Goal: Transaction & Acquisition: Download file/media

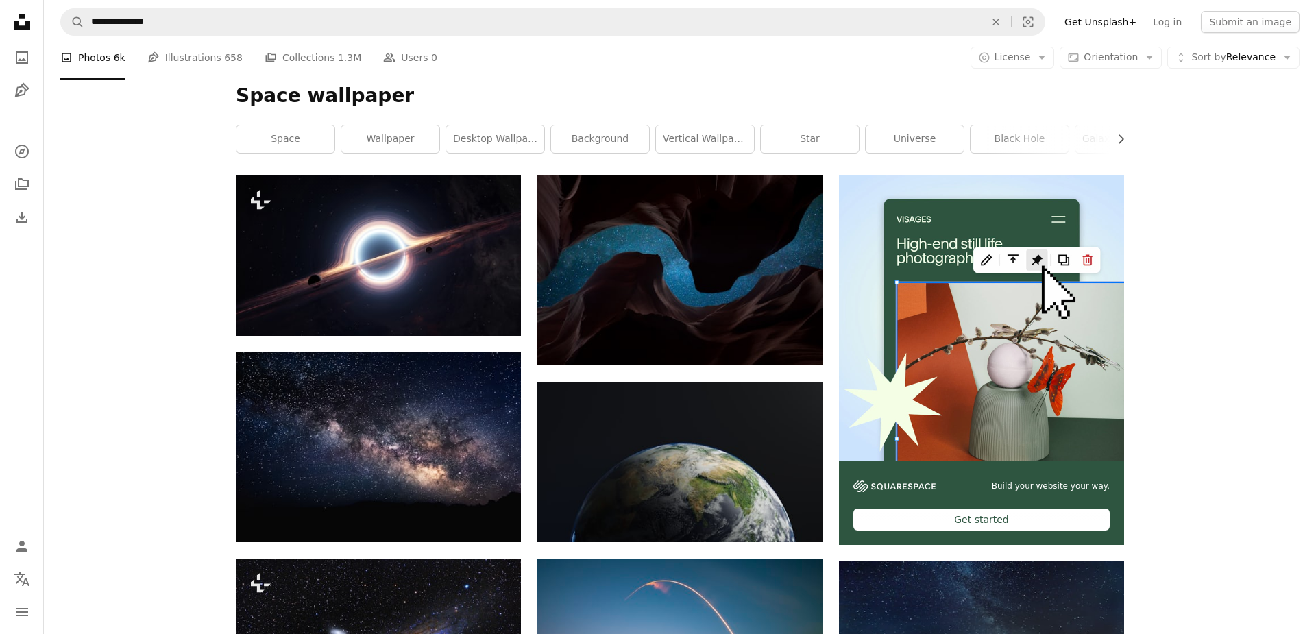
scroll to position [189, 0]
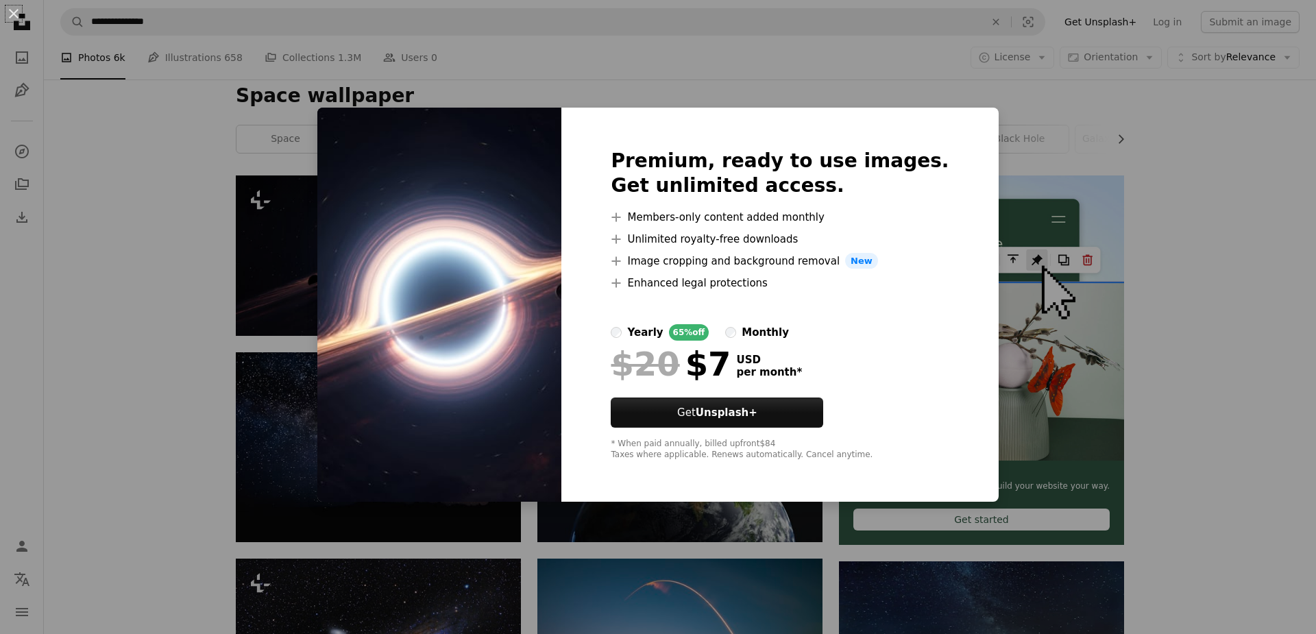
click at [293, 446] on div "An X shape Premium, ready to use images. Get unlimited access. A plus sign Memb…" at bounding box center [658, 317] width 1316 height 634
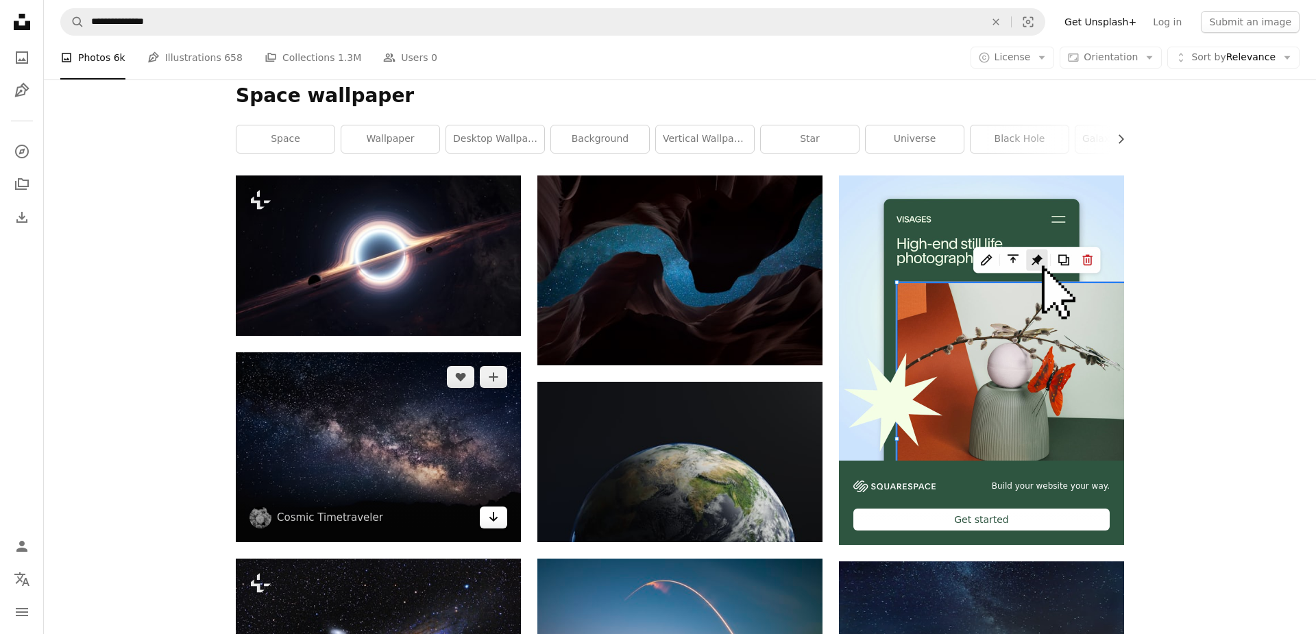
click at [493, 510] on icon "Arrow pointing down" at bounding box center [493, 517] width 11 height 16
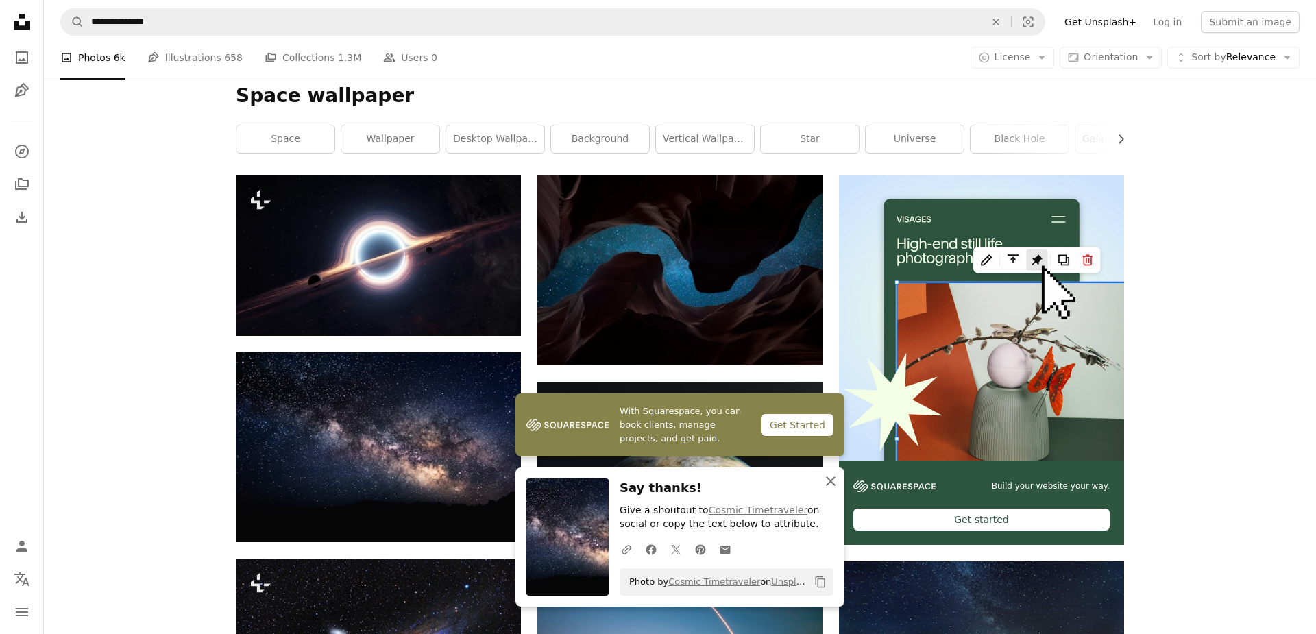
click at [827, 479] on icon "An X shape" at bounding box center [831, 481] width 16 height 16
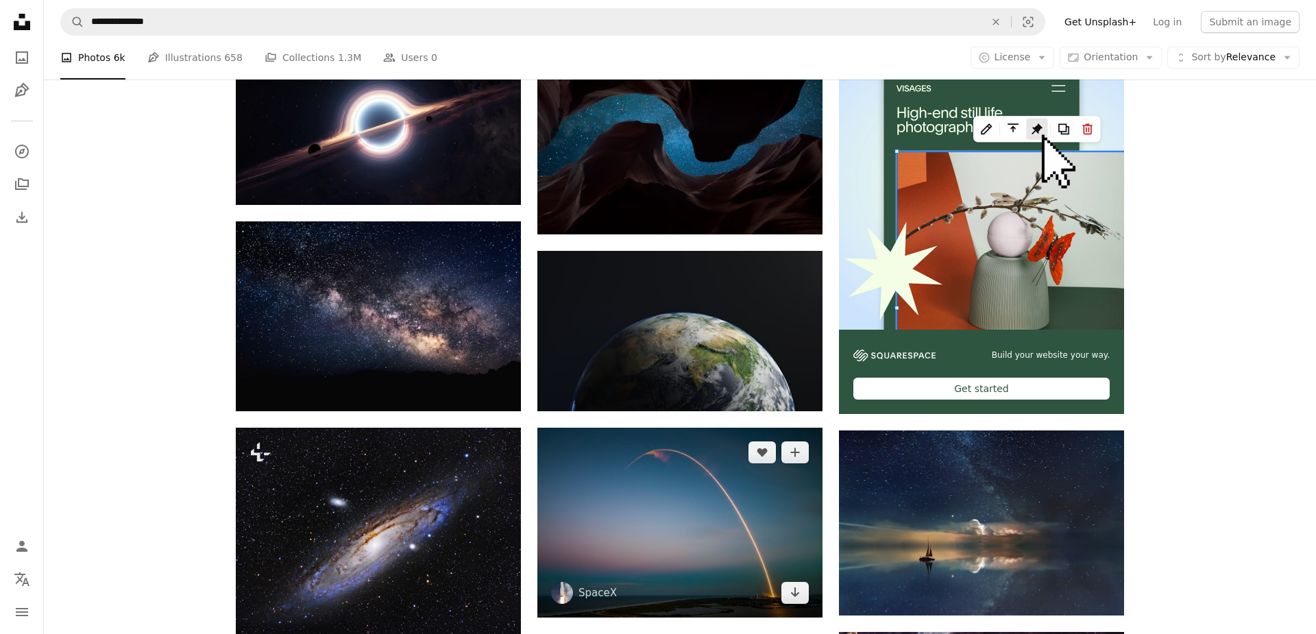
scroll to position [378, 0]
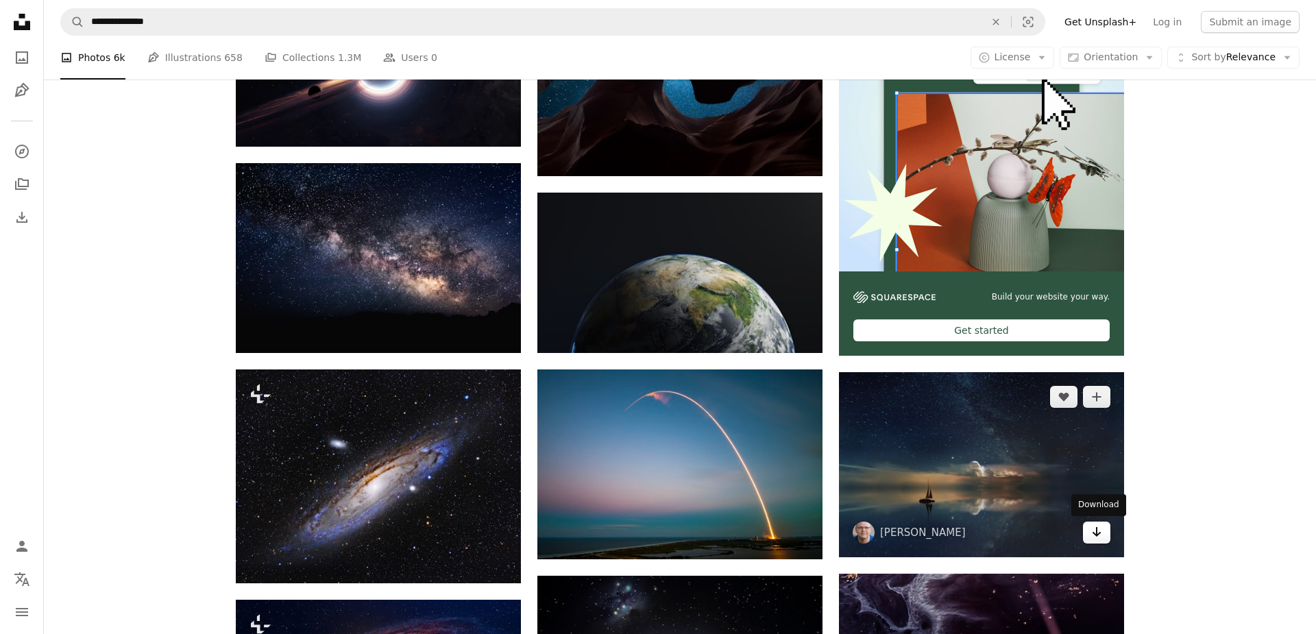
click at [1098, 537] on icon "Arrow pointing down" at bounding box center [1096, 532] width 11 height 16
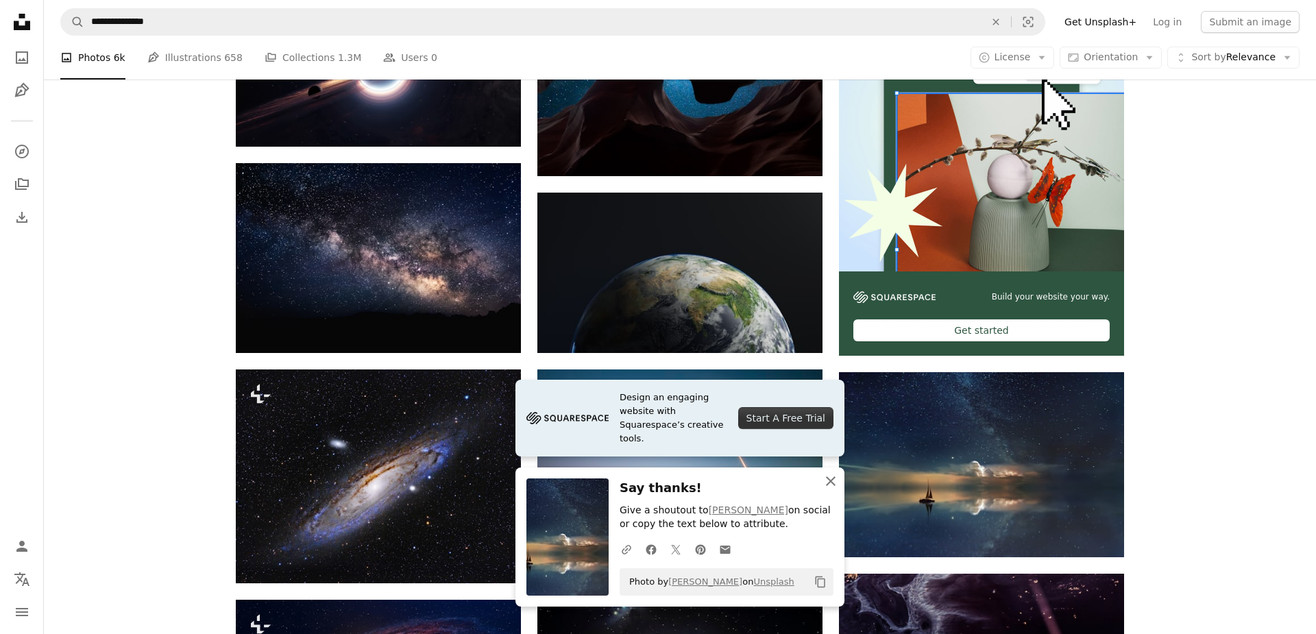
click at [830, 481] on icon "button" at bounding box center [831, 481] width 10 height 10
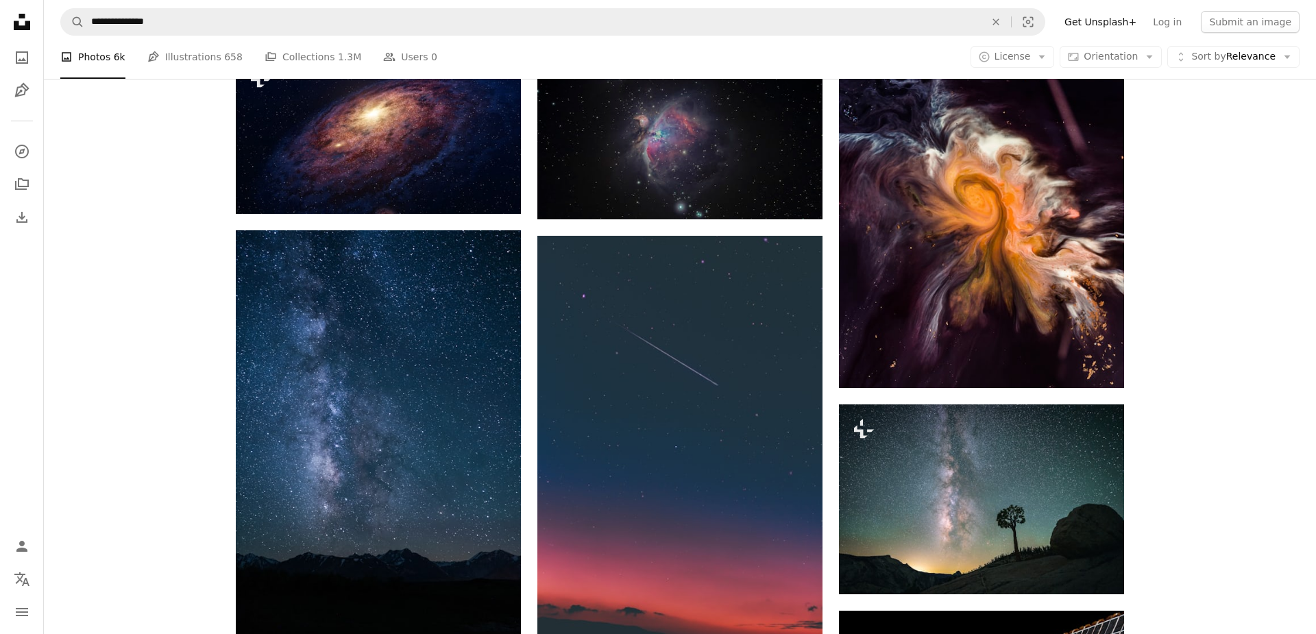
scroll to position [946, 0]
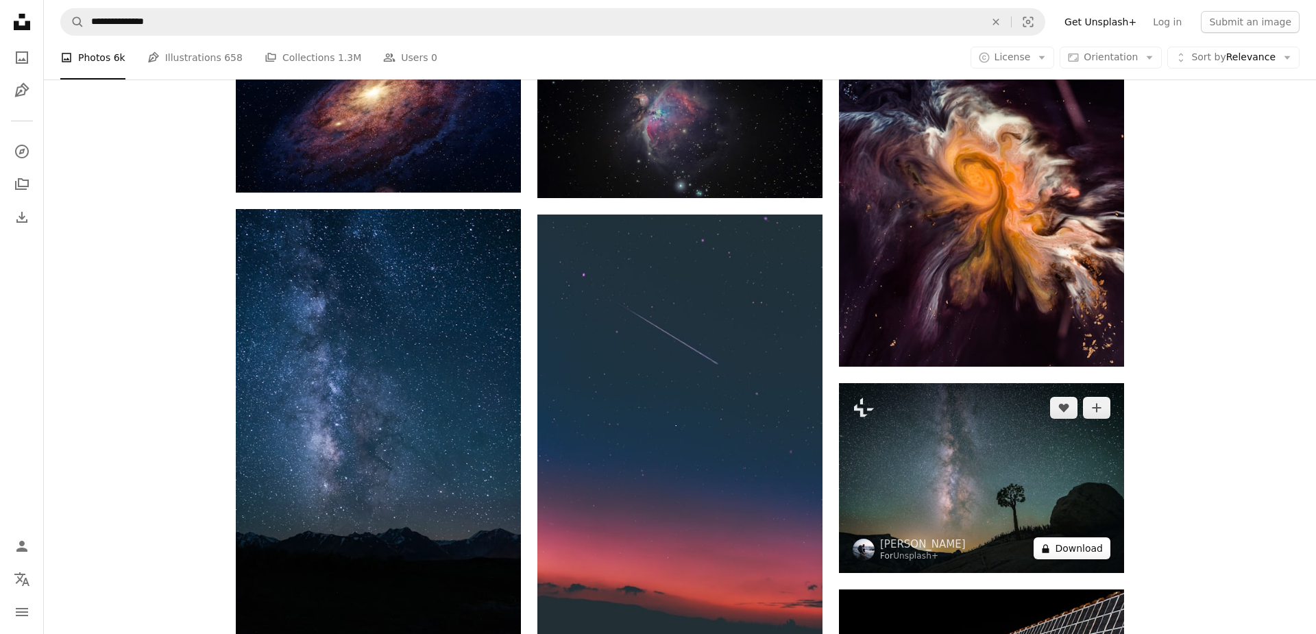
click at [1046, 551] on icon "A lock" at bounding box center [1046, 549] width 10 height 10
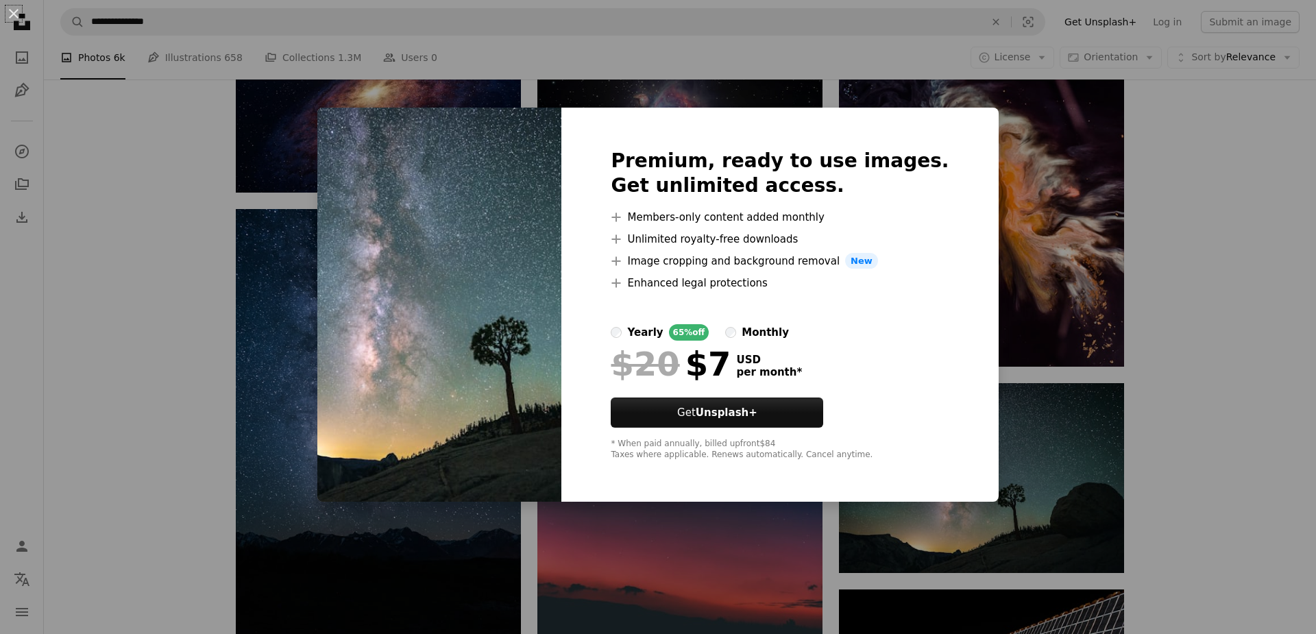
click at [313, 589] on div "An X shape Premium, ready to use images. Get unlimited access. A plus sign Memb…" at bounding box center [658, 317] width 1316 height 634
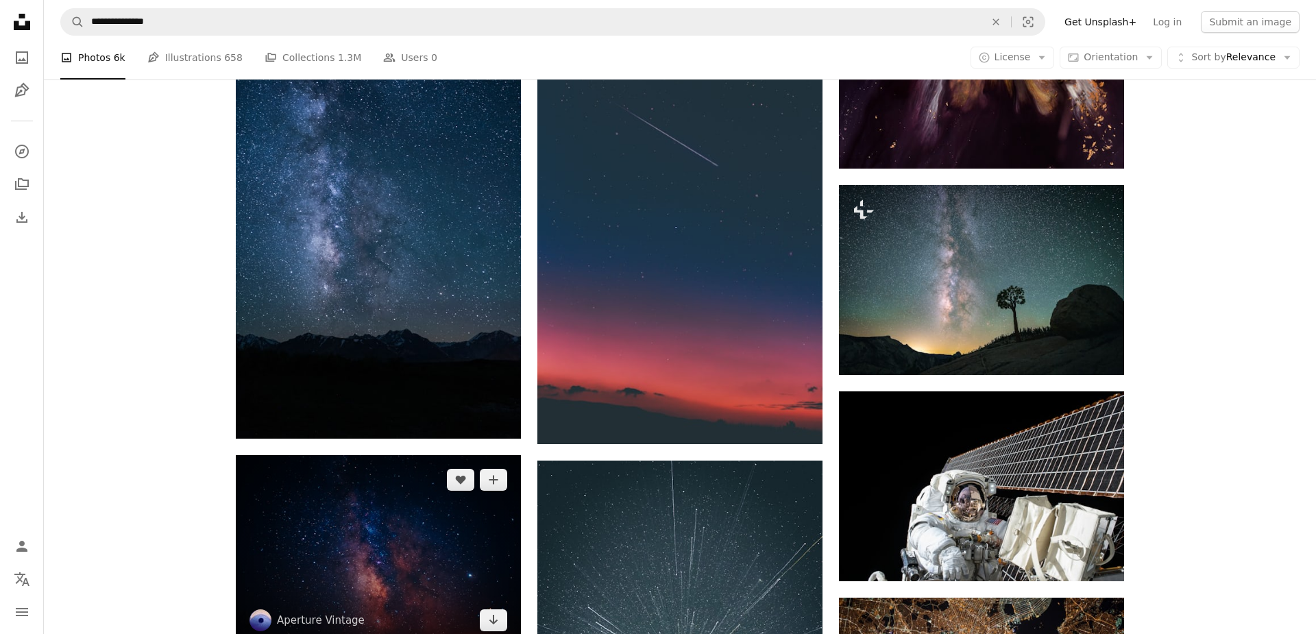
scroll to position [1230, 0]
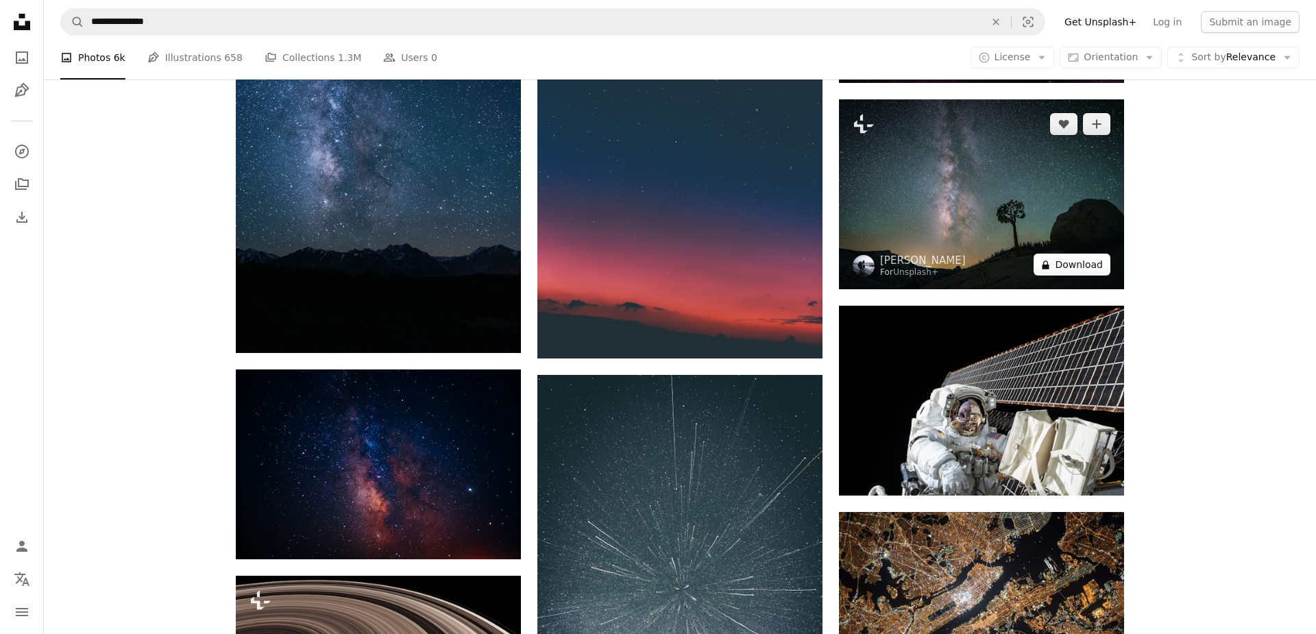
click at [1050, 265] on icon at bounding box center [1046, 265] width 7 height 9
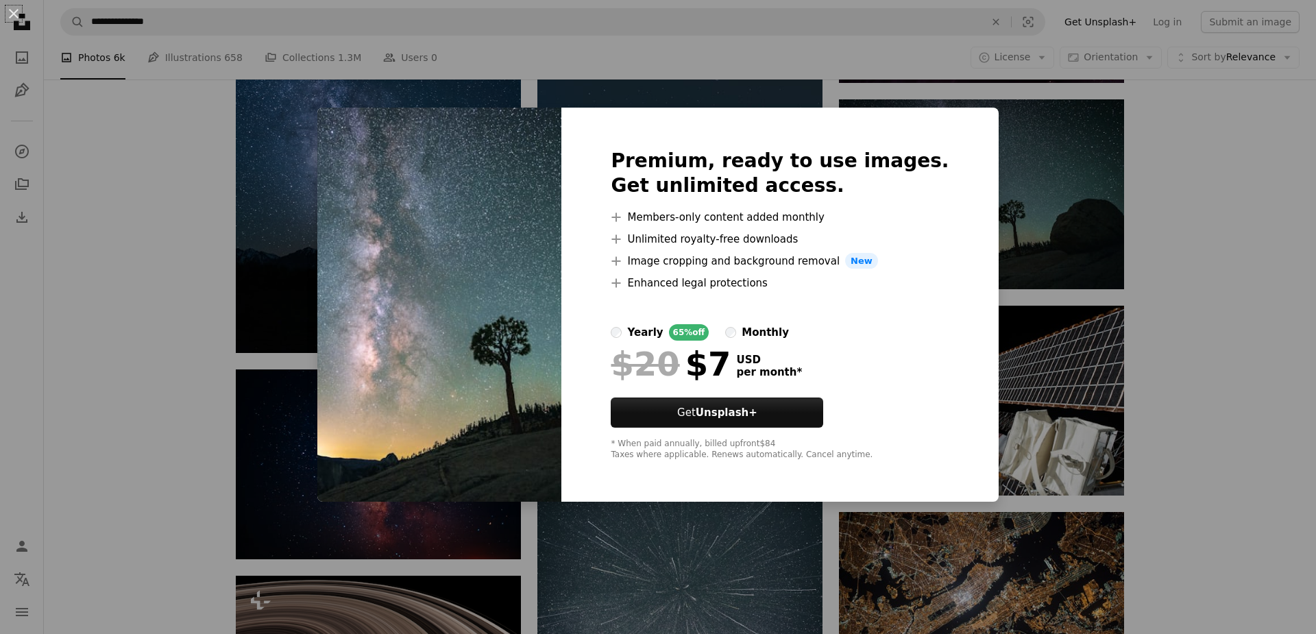
click at [1052, 265] on div "An X shape Premium, ready to use images. Get unlimited access. A plus sign Memb…" at bounding box center [658, 317] width 1316 height 634
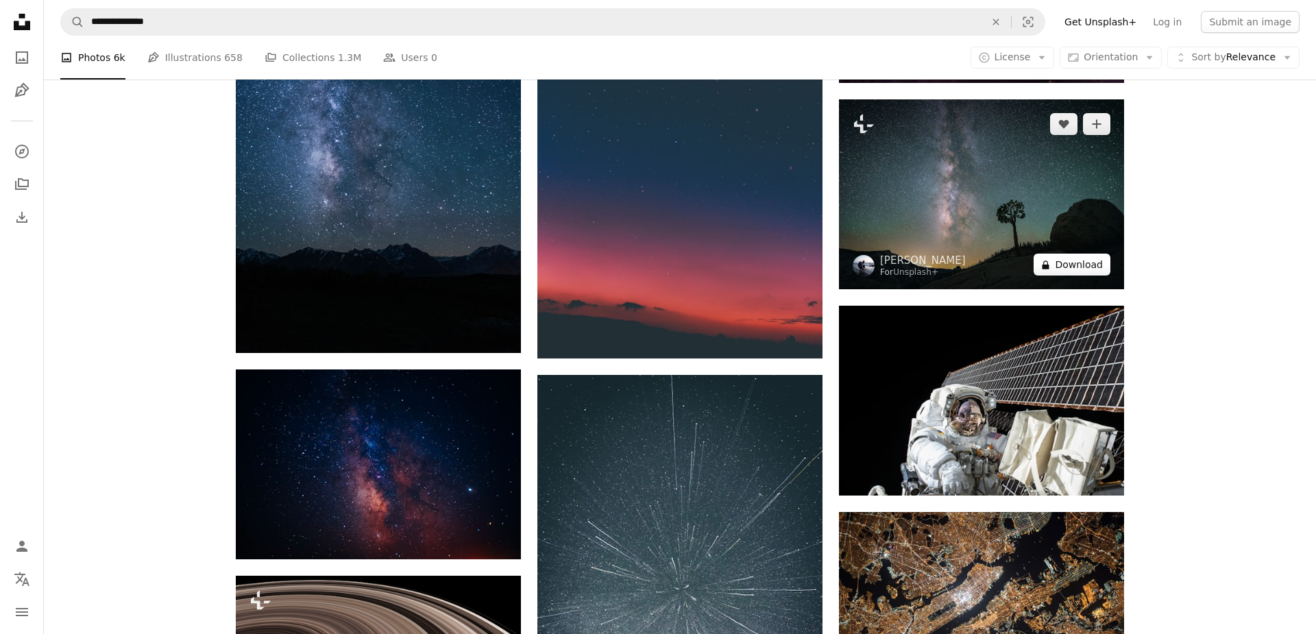
click at [1061, 265] on button "A lock Download" at bounding box center [1072, 265] width 77 height 22
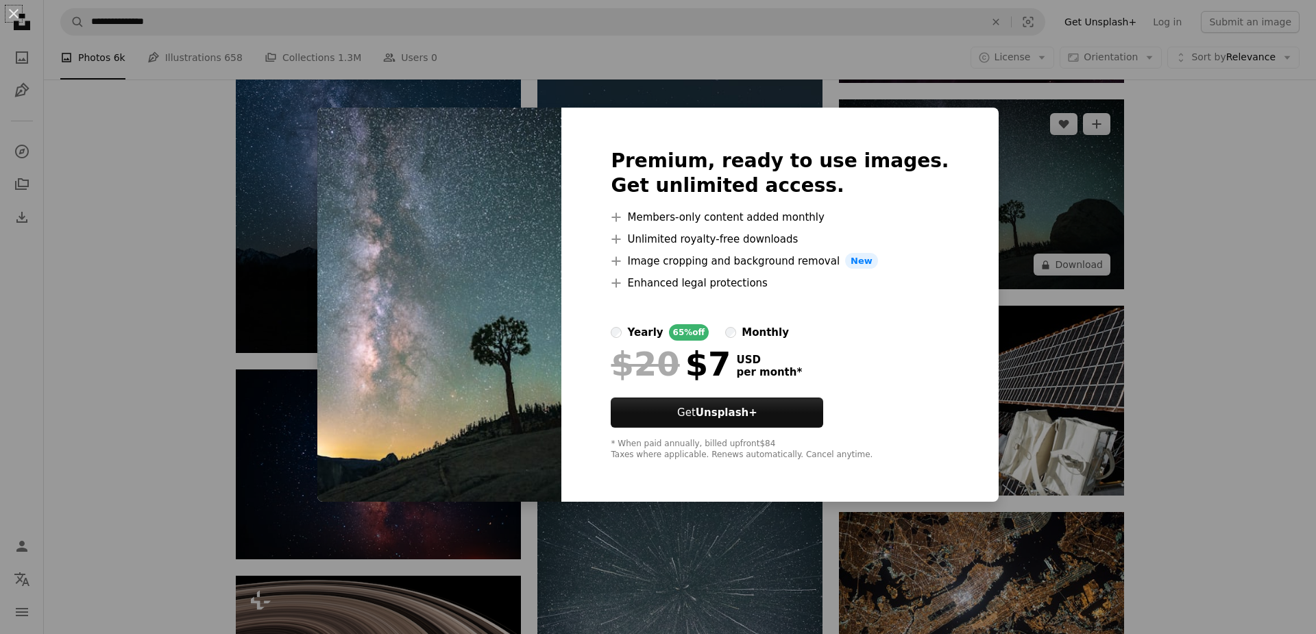
click at [1049, 261] on div "An X shape Premium, ready to use images. Get unlimited access. A plus sign Memb…" at bounding box center [658, 317] width 1316 height 634
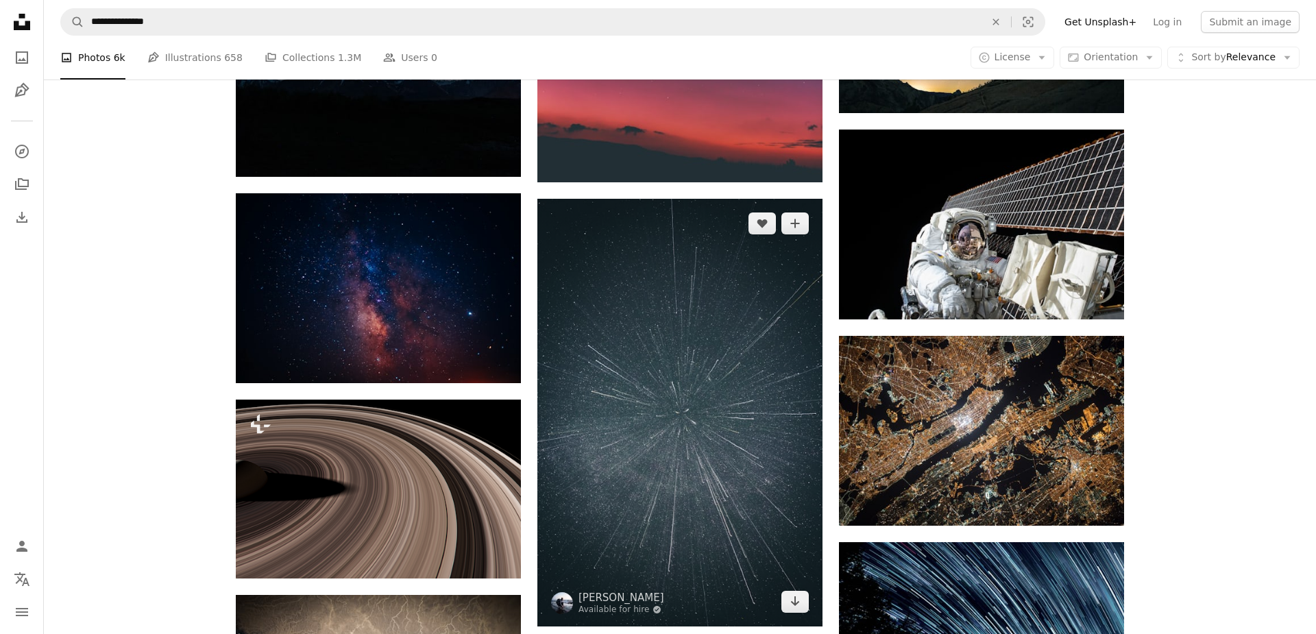
scroll to position [1419, 0]
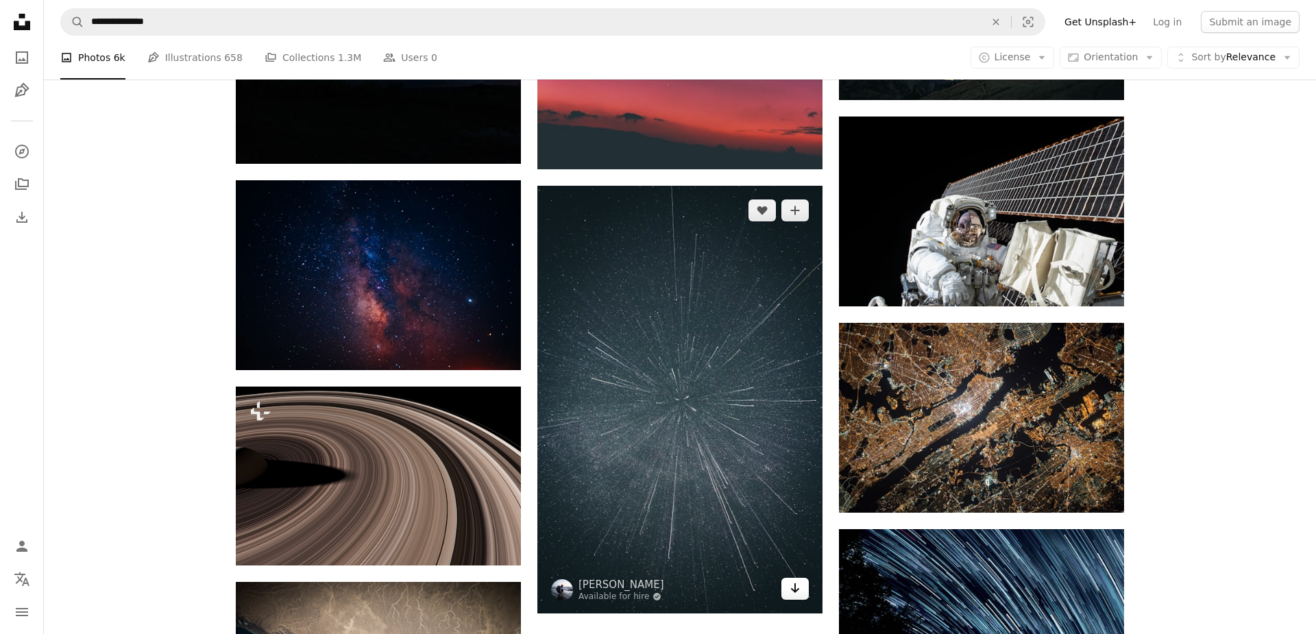
click at [801, 589] on link "Arrow pointing down" at bounding box center [795, 589] width 27 height 22
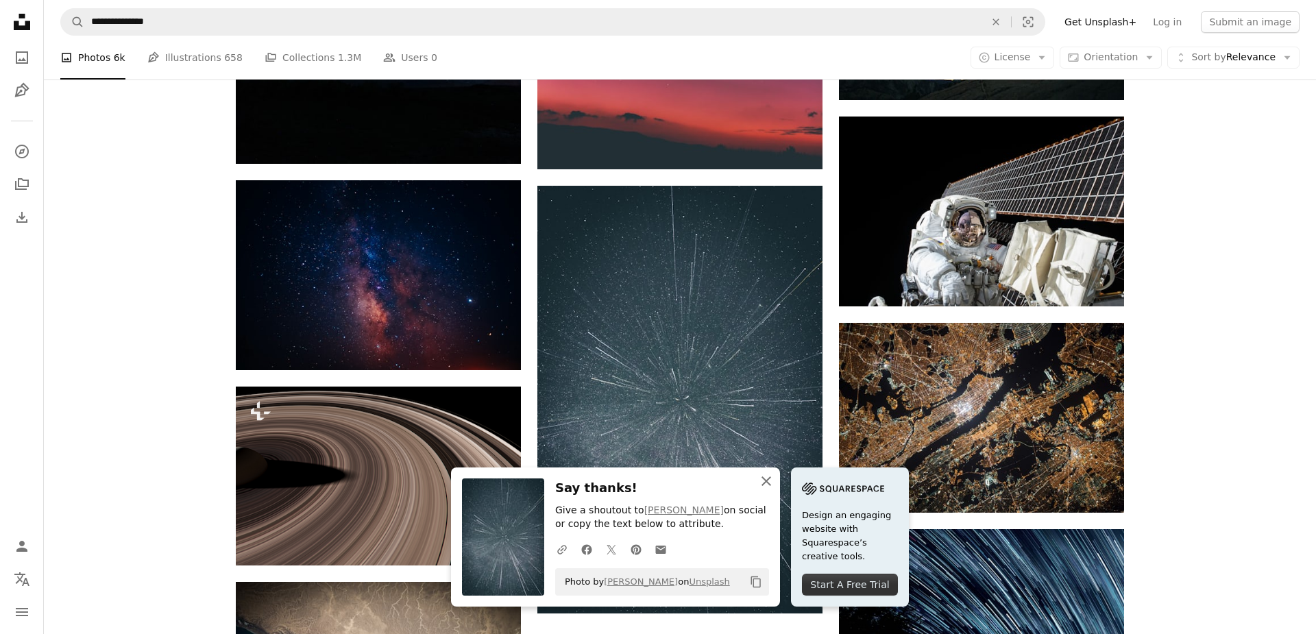
click at [767, 480] on icon "button" at bounding box center [767, 481] width 10 height 10
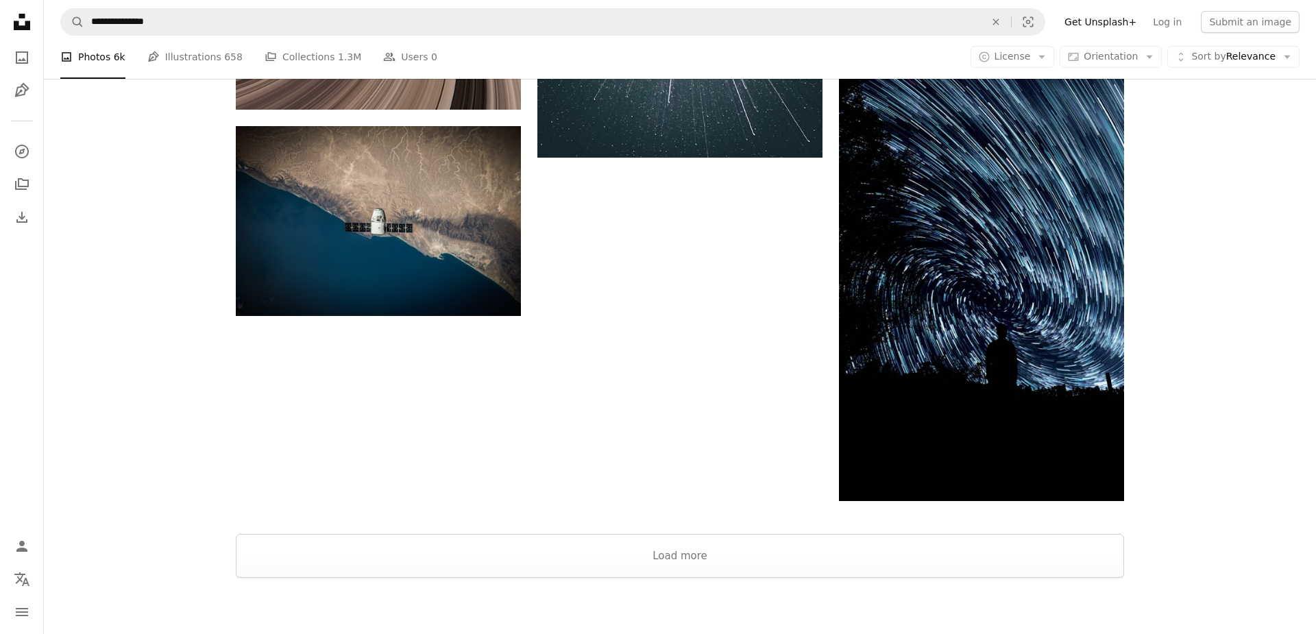
scroll to position [1892, 0]
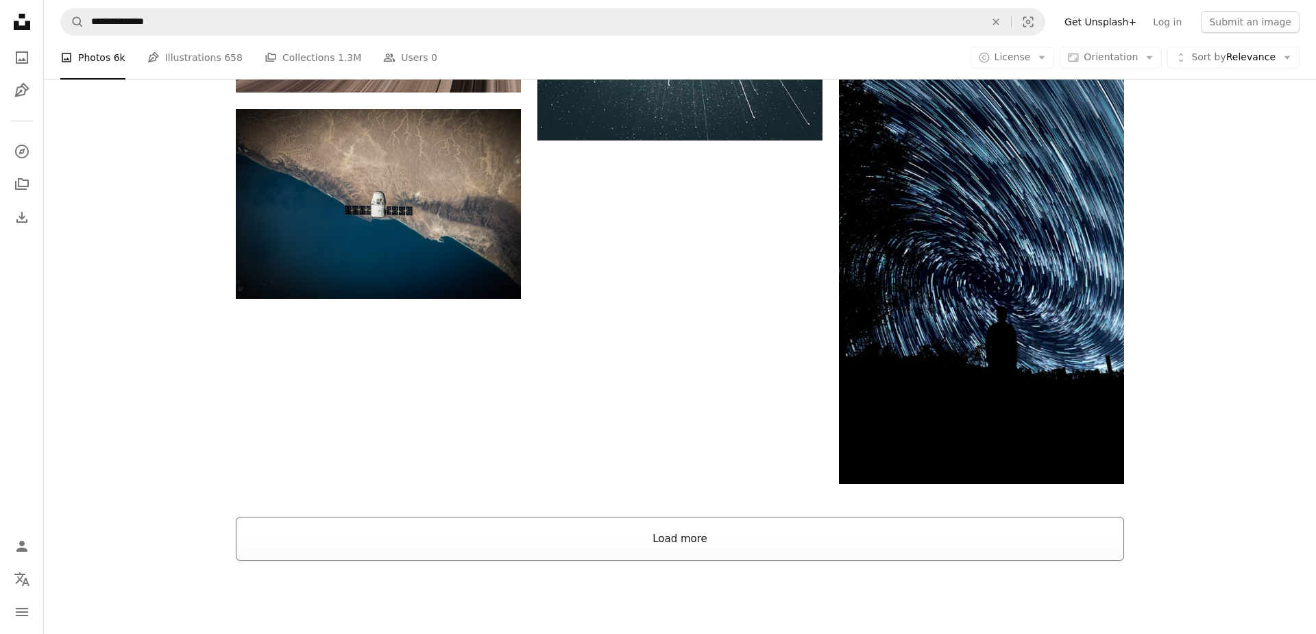
click at [694, 551] on button "Load more" at bounding box center [680, 539] width 889 height 44
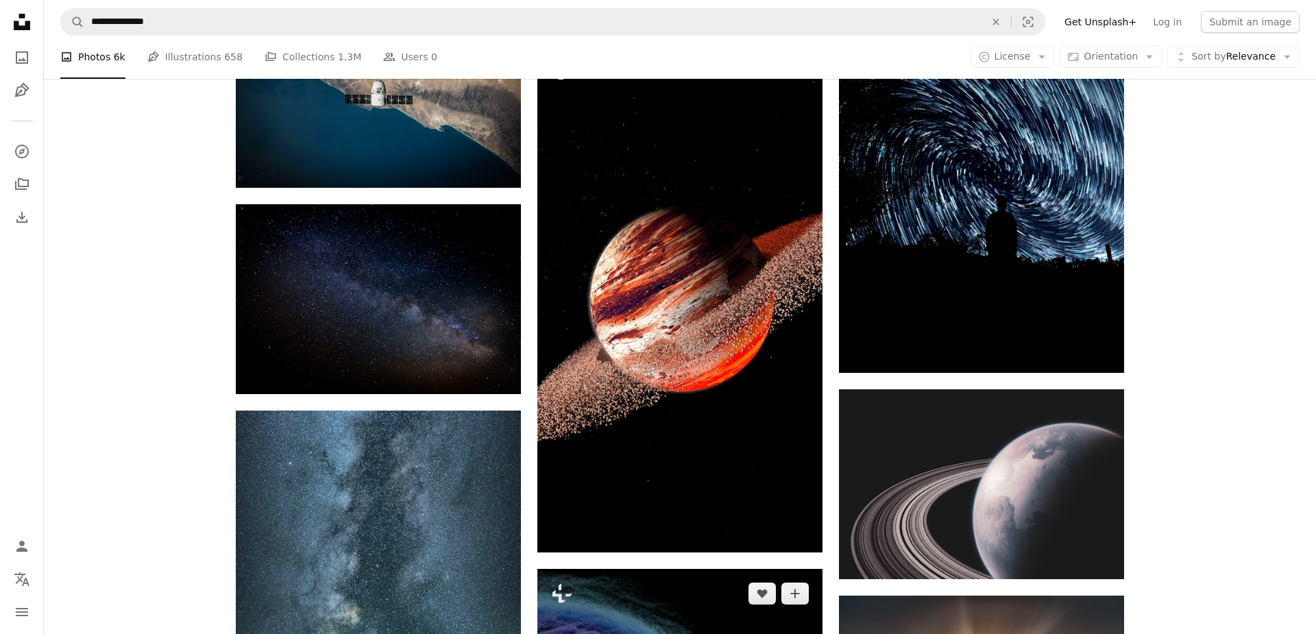
scroll to position [2081, 0]
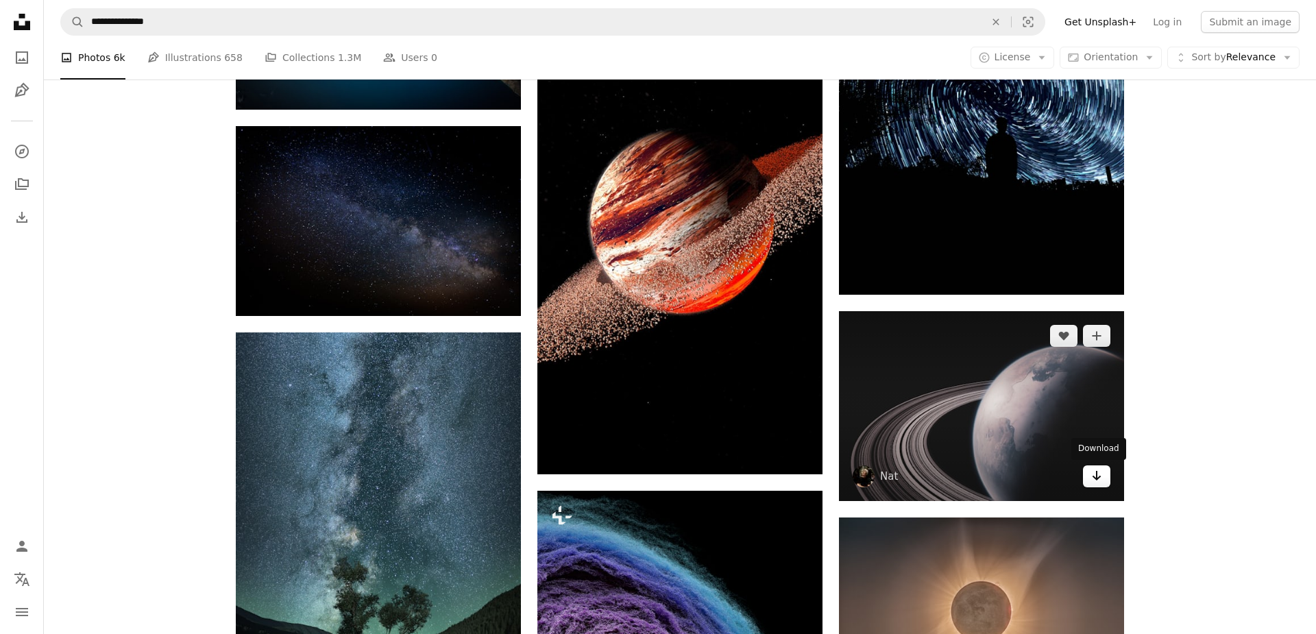
click at [1096, 485] on link "Arrow pointing down" at bounding box center [1096, 477] width 27 height 22
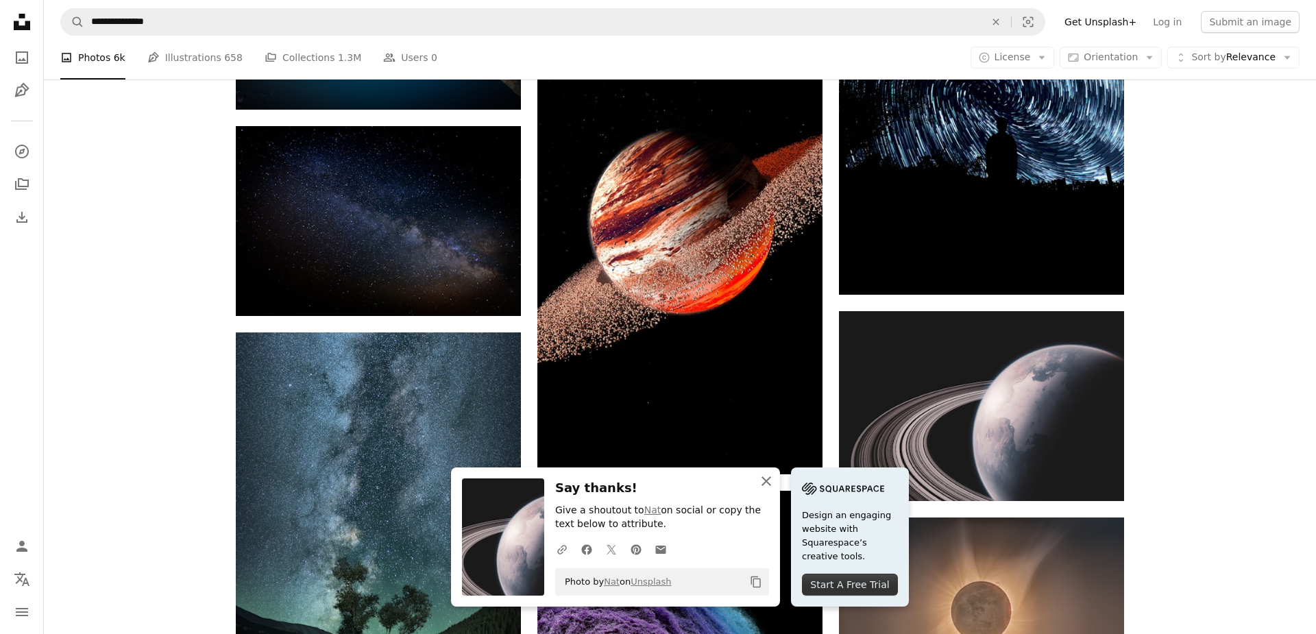
click at [763, 481] on icon "An X shape" at bounding box center [766, 481] width 16 height 16
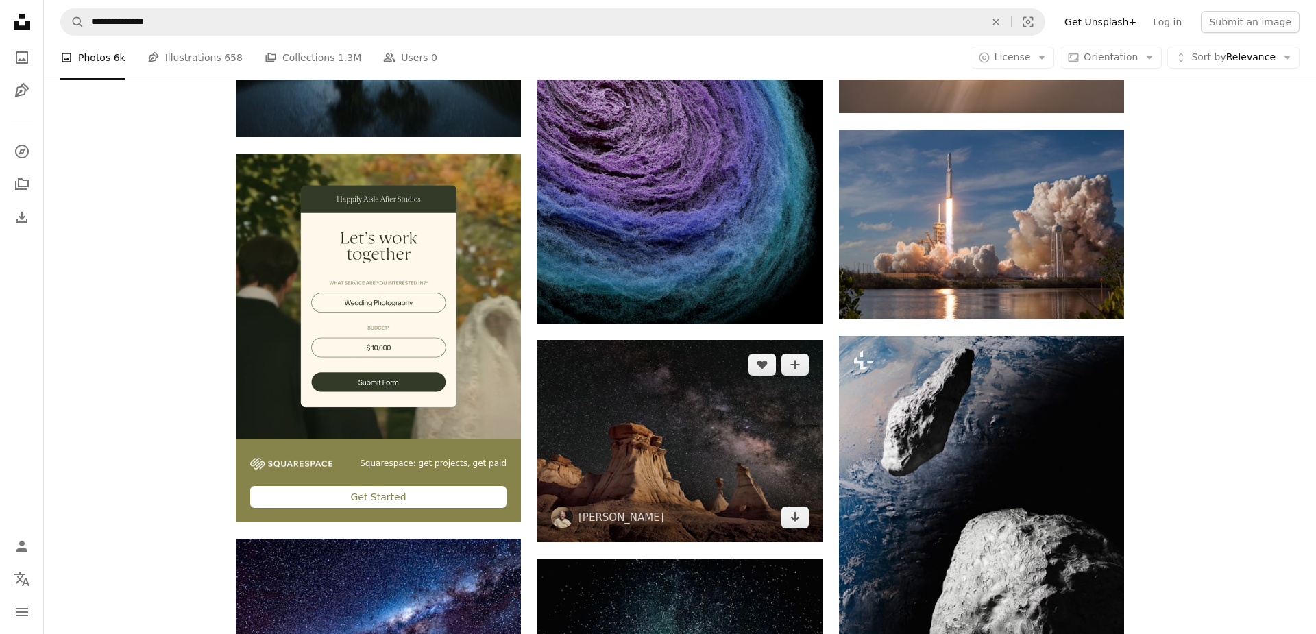
scroll to position [2744, 0]
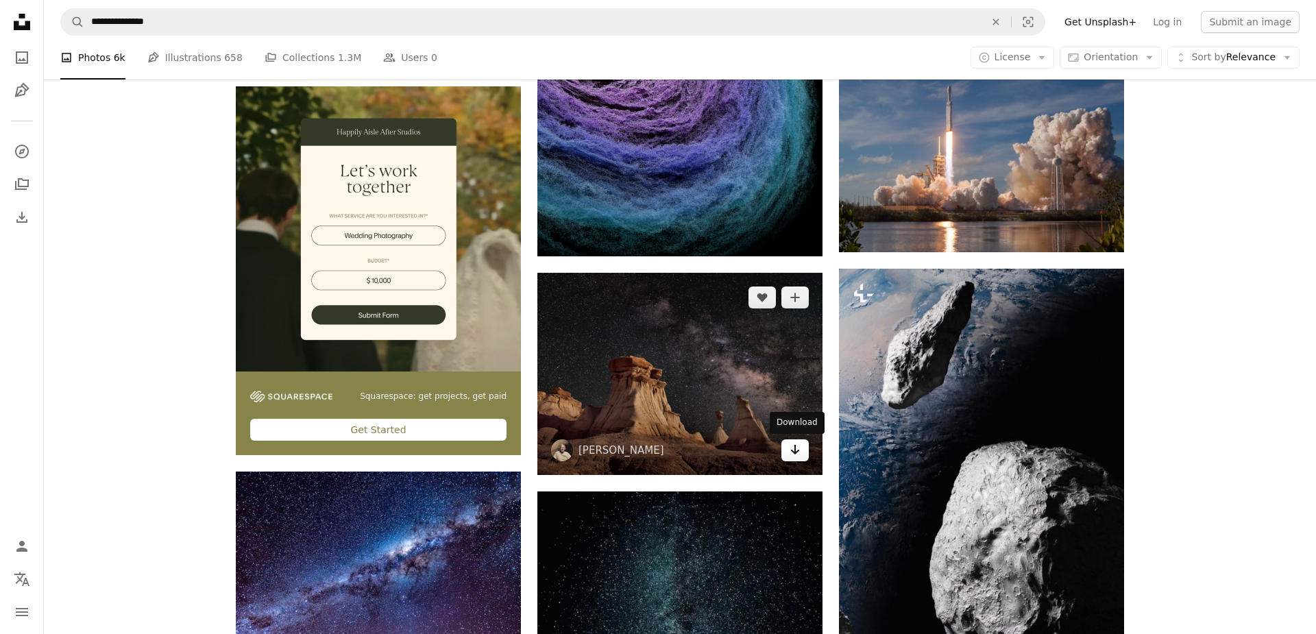
click at [789, 452] on link "Arrow pointing down" at bounding box center [795, 450] width 27 height 22
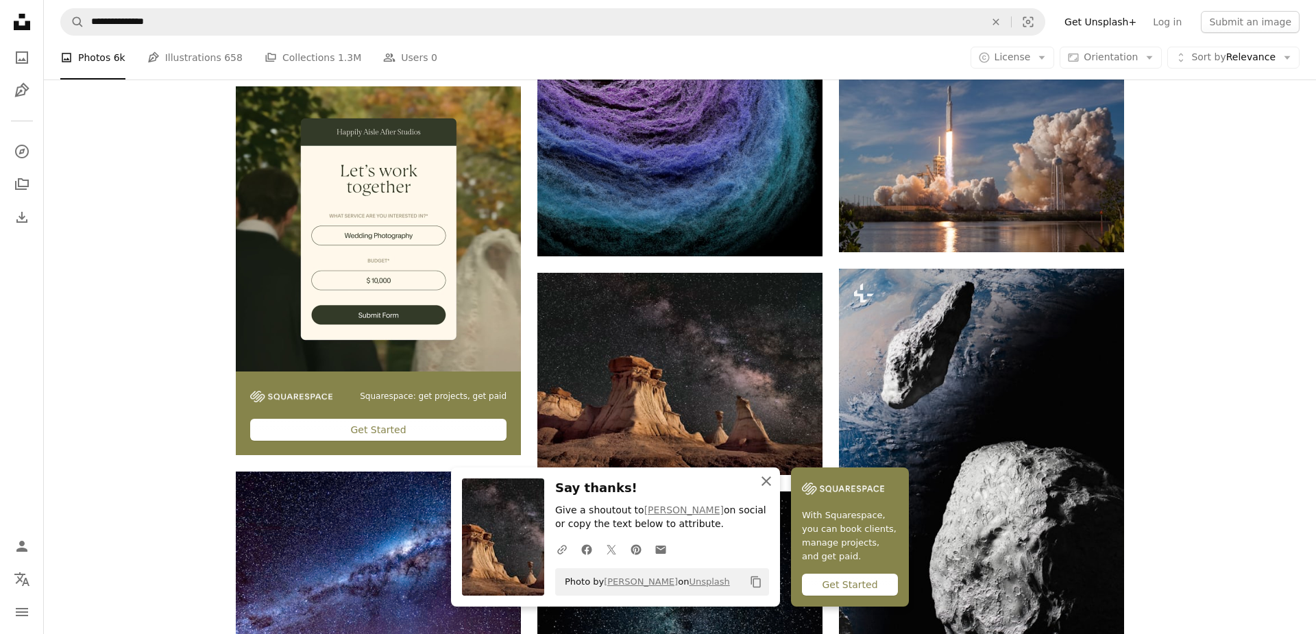
click at [768, 482] on icon "button" at bounding box center [767, 481] width 10 height 10
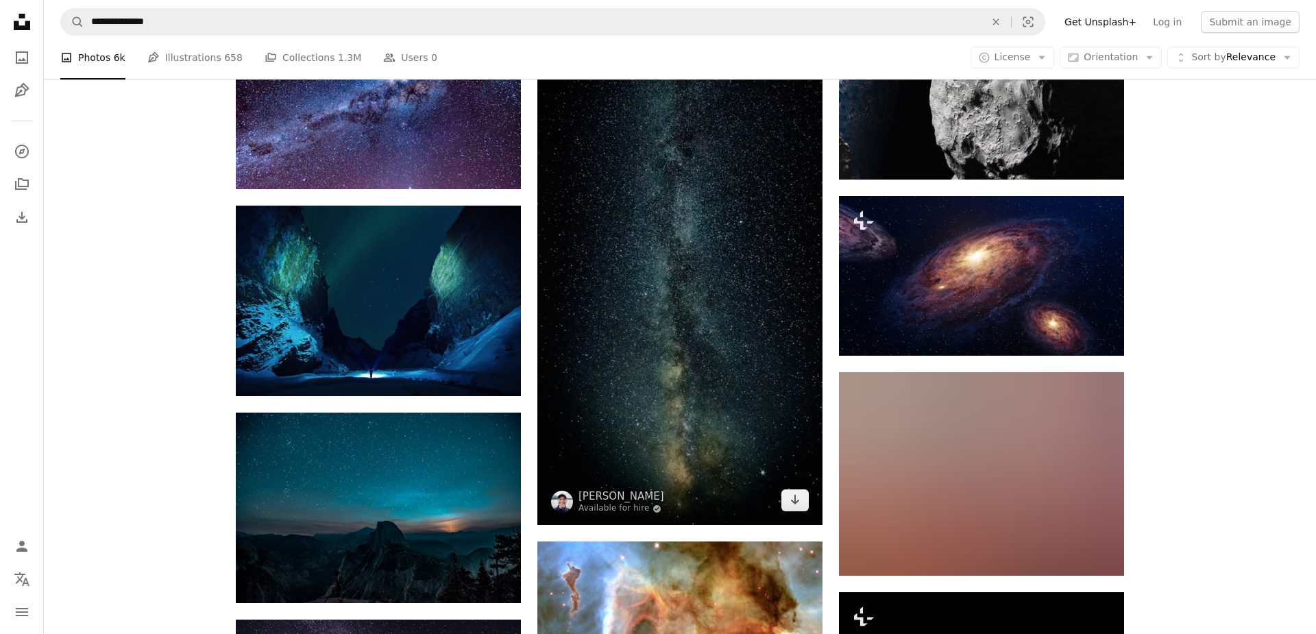
scroll to position [3311, 0]
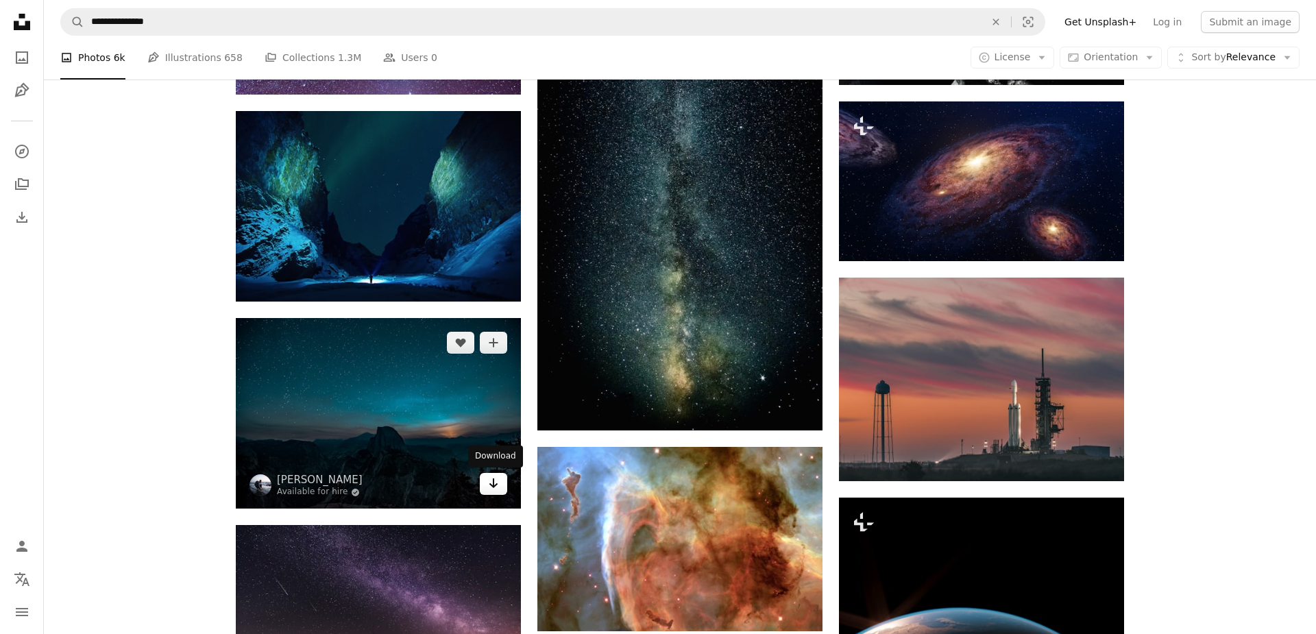
click at [488, 483] on icon "Arrow pointing down" at bounding box center [493, 483] width 11 height 16
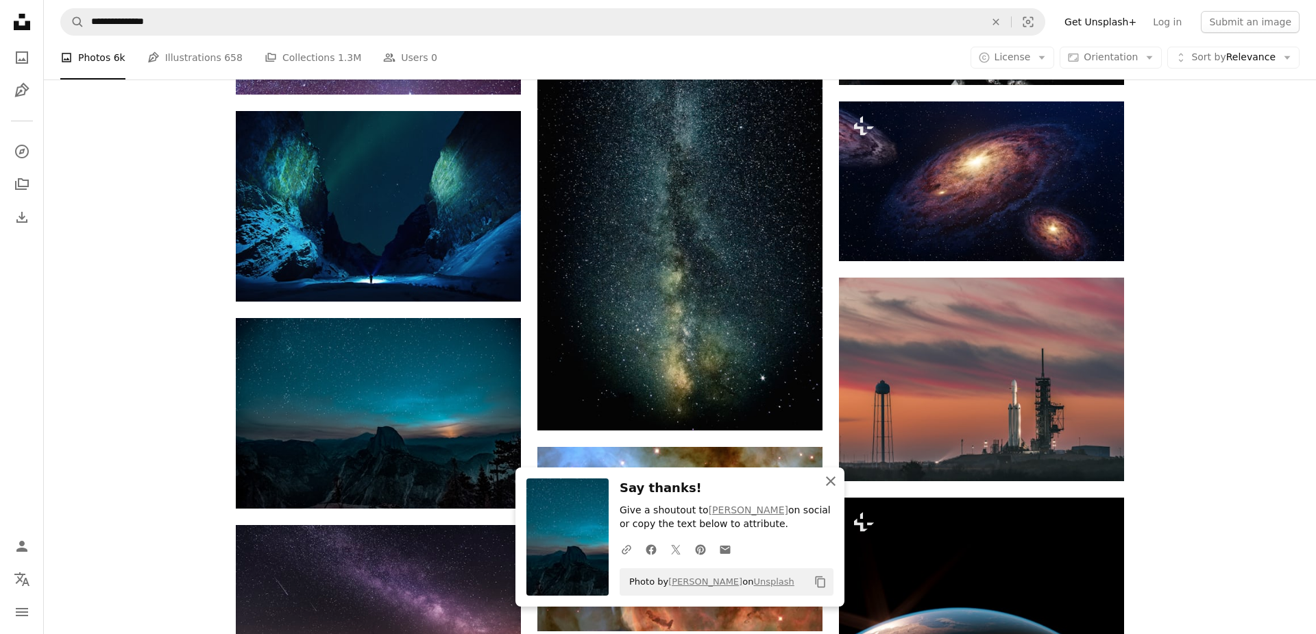
click at [825, 478] on icon "An X shape" at bounding box center [831, 481] width 16 height 16
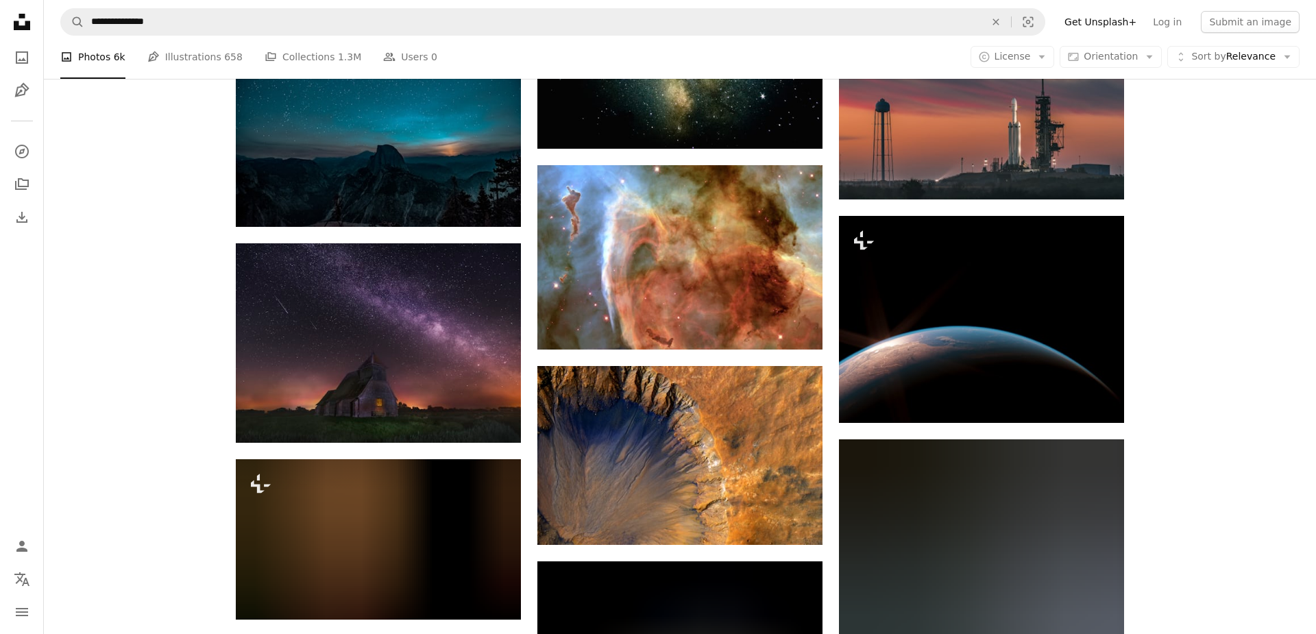
scroll to position [3595, 0]
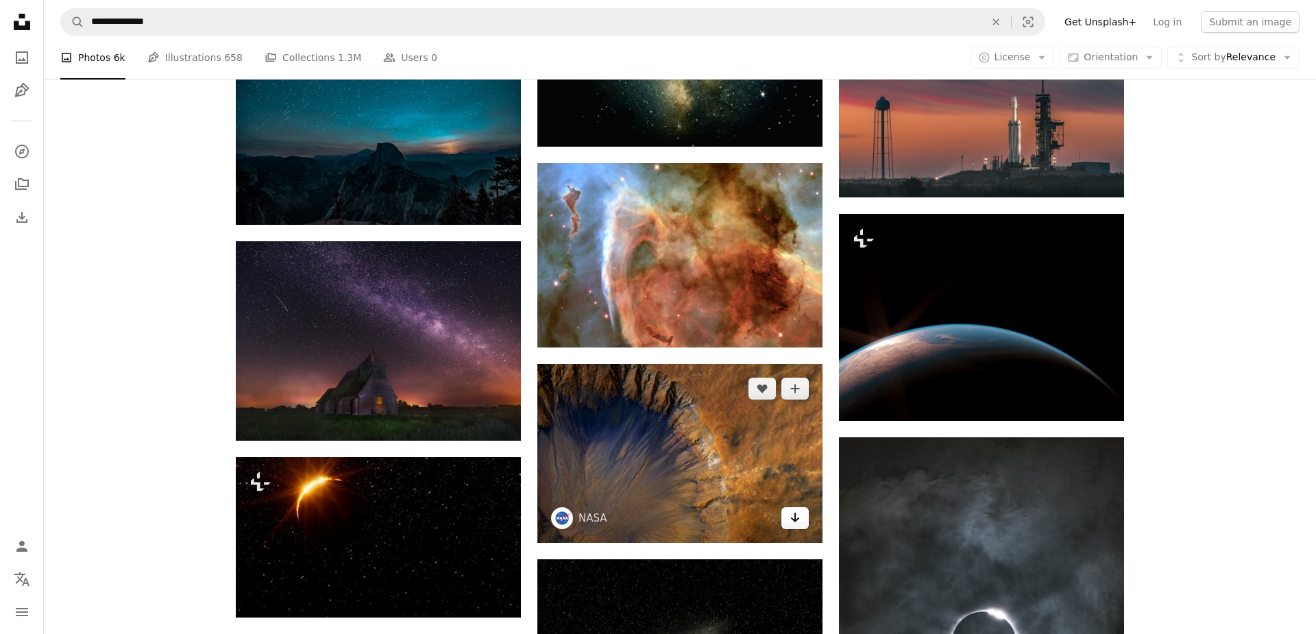
click at [799, 511] on icon "Arrow pointing down" at bounding box center [795, 517] width 11 height 16
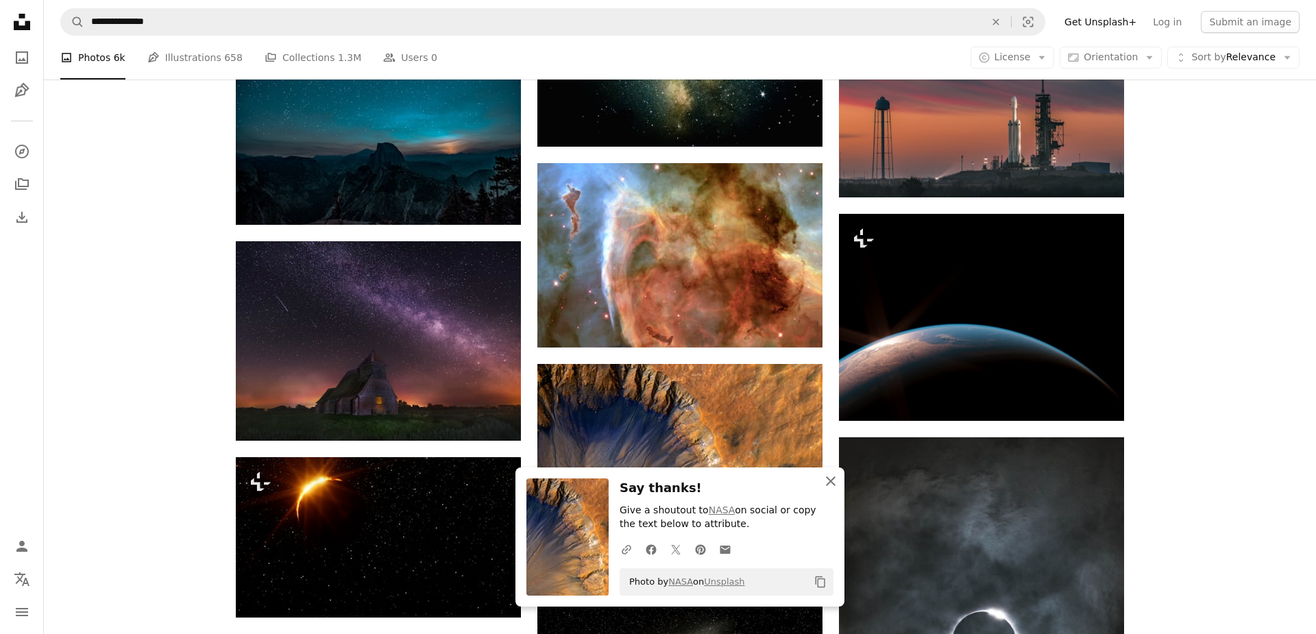
click at [824, 479] on icon "An X shape" at bounding box center [831, 481] width 16 height 16
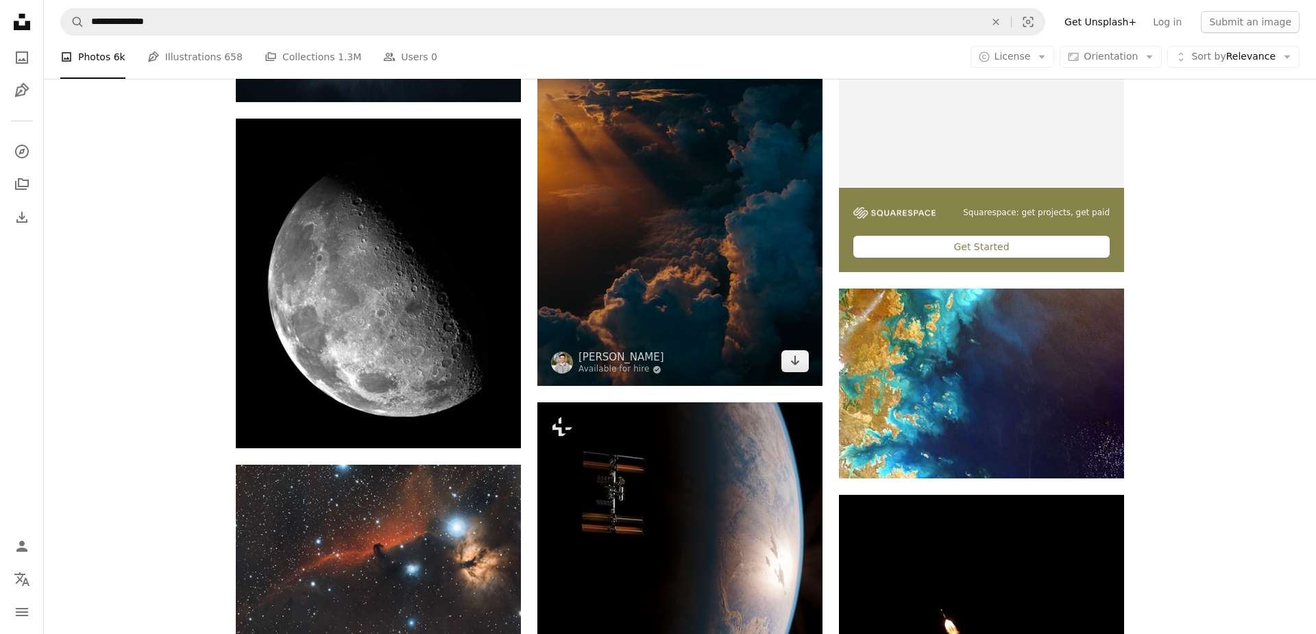
scroll to position [4541, 0]
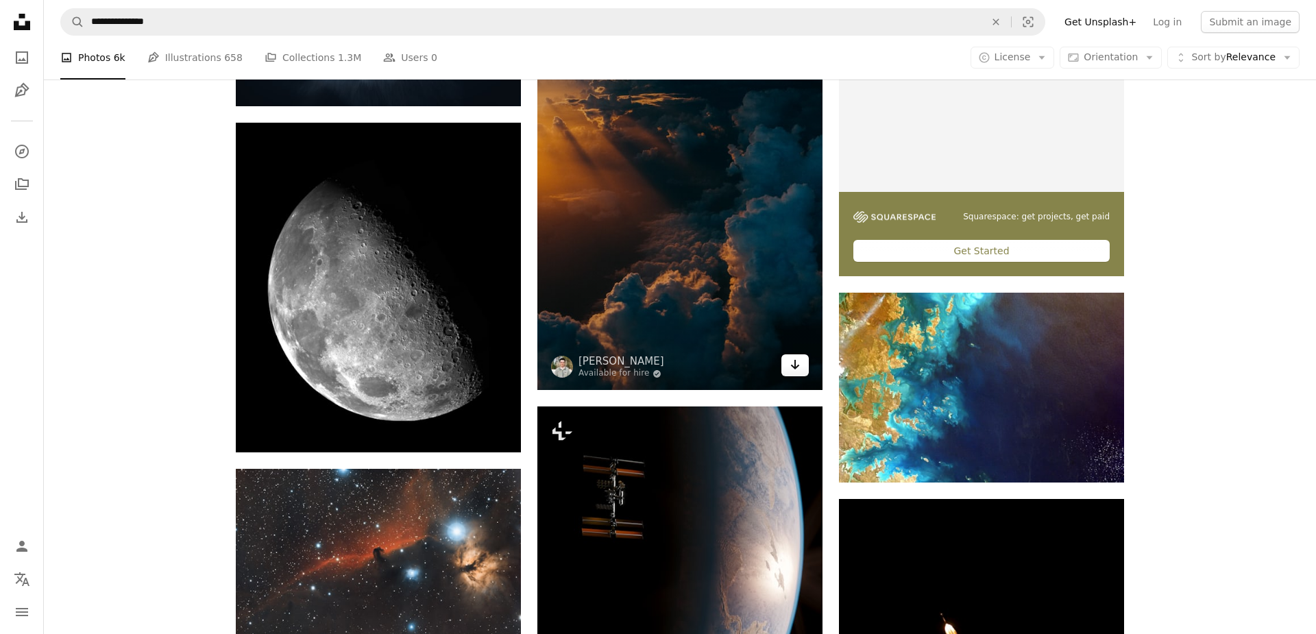
click at [793, 368] on icon "Arrow pointing down" at bounding box center [795, 365] width 11 height 16
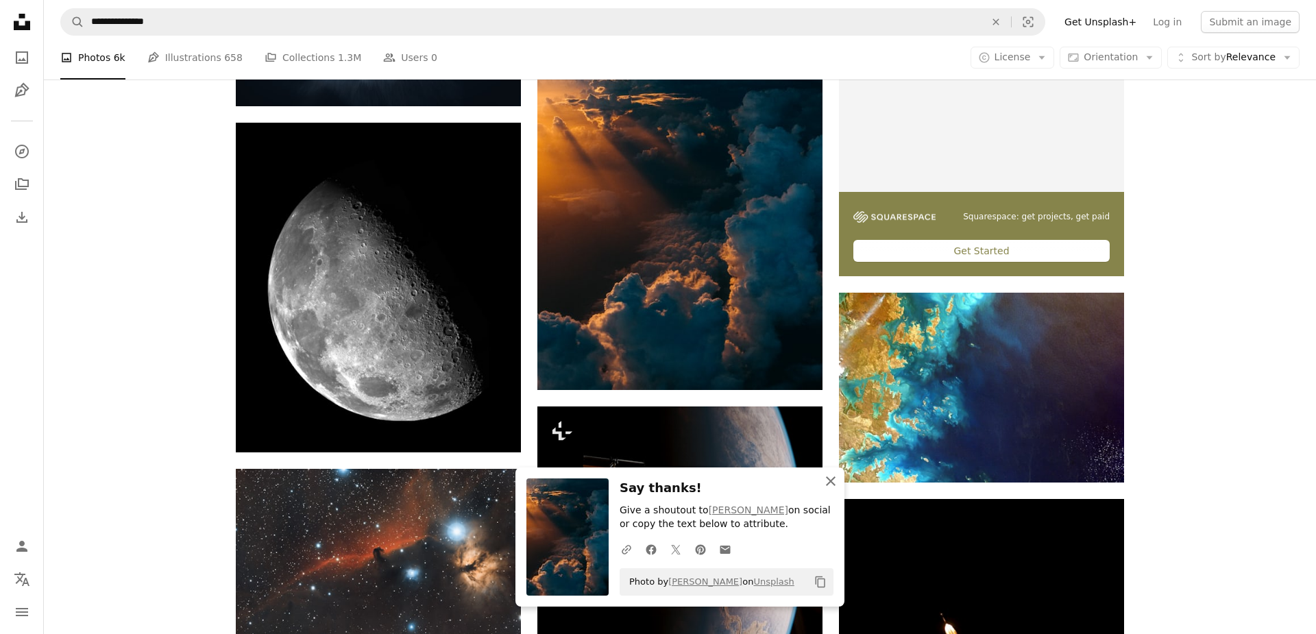
click at [827, 474] on icon "An X shape" at bounding box center [831, 481] width 16 height 16
